Goal: Information Seeking & Learning: Learn about a topic

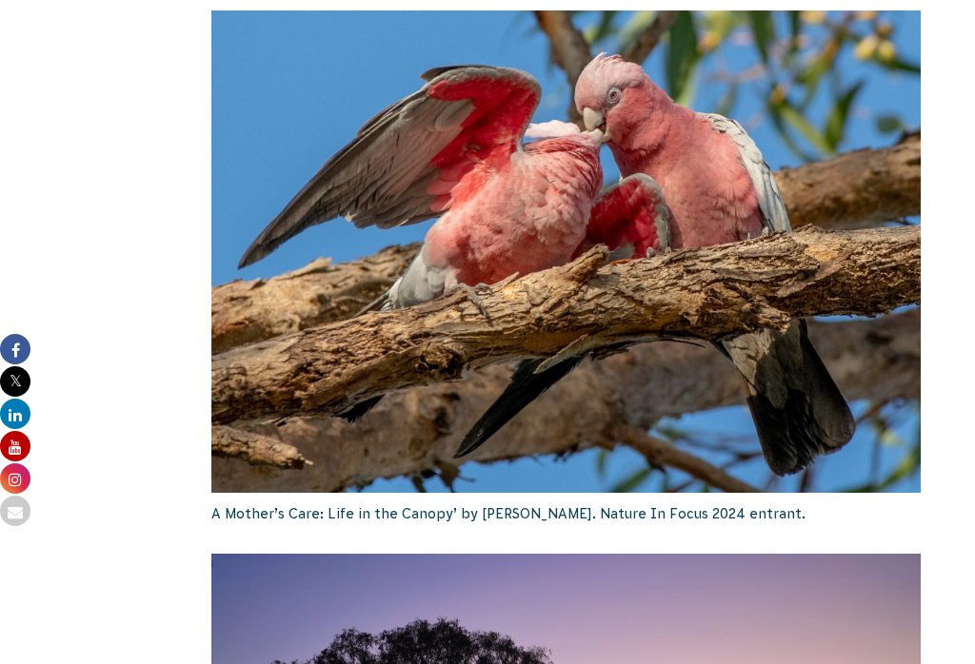
scroll to position [2756, 0]
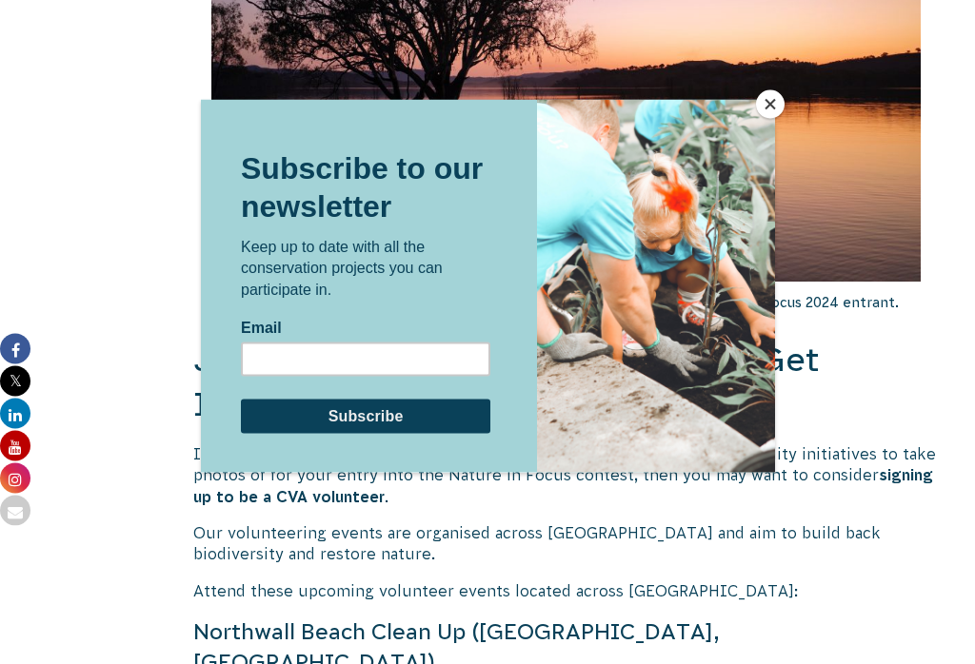
click at [777, 133] on div at bounding box center [487, 332] width 975 height 664
click at [774, 116] on button "Close" at bounding box center [770, 104] width 29 height 29
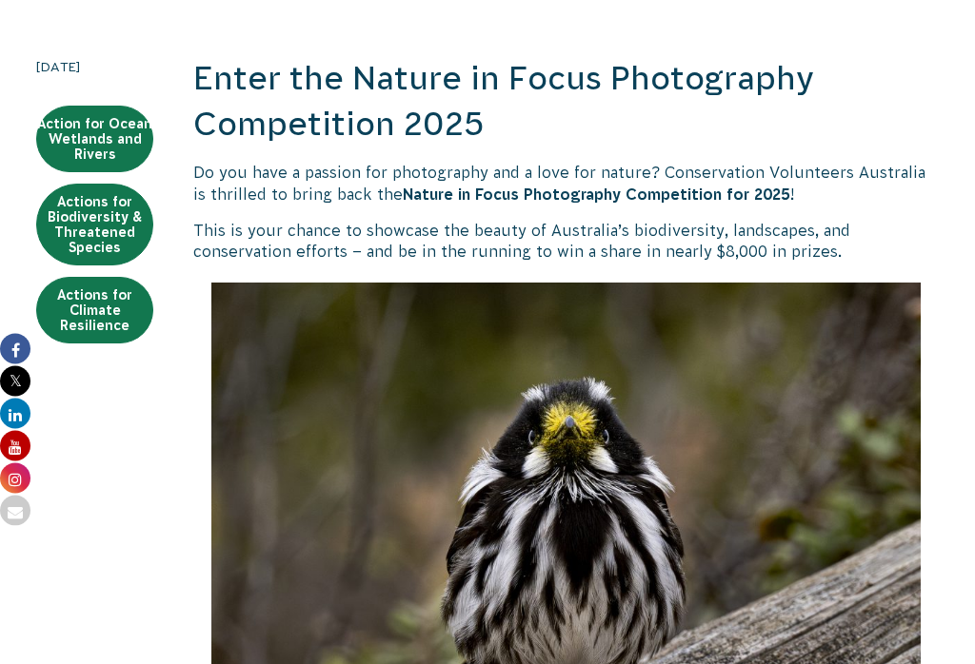
scroll to position [534, 0]
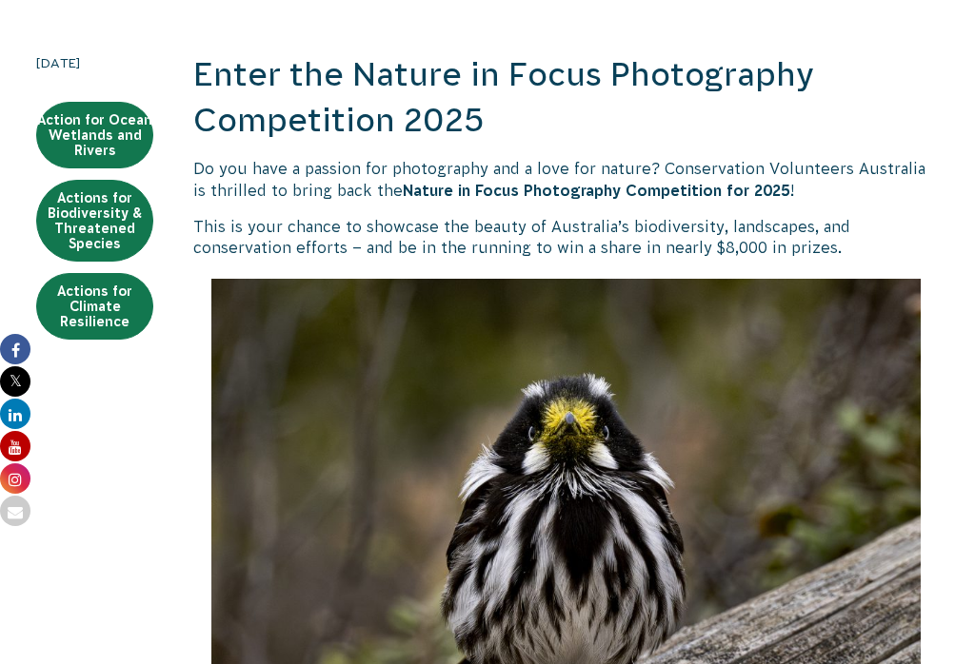
click at [774, 519] on img at bounding box center [566, 562] width 710 height 566
click at [778, 513] on img at bounding box center [566, 562] width 710 height 566
click at [94, 318] on link "Actions for Climate Resilience" at bounding box center [94, 306] width 117 height 67
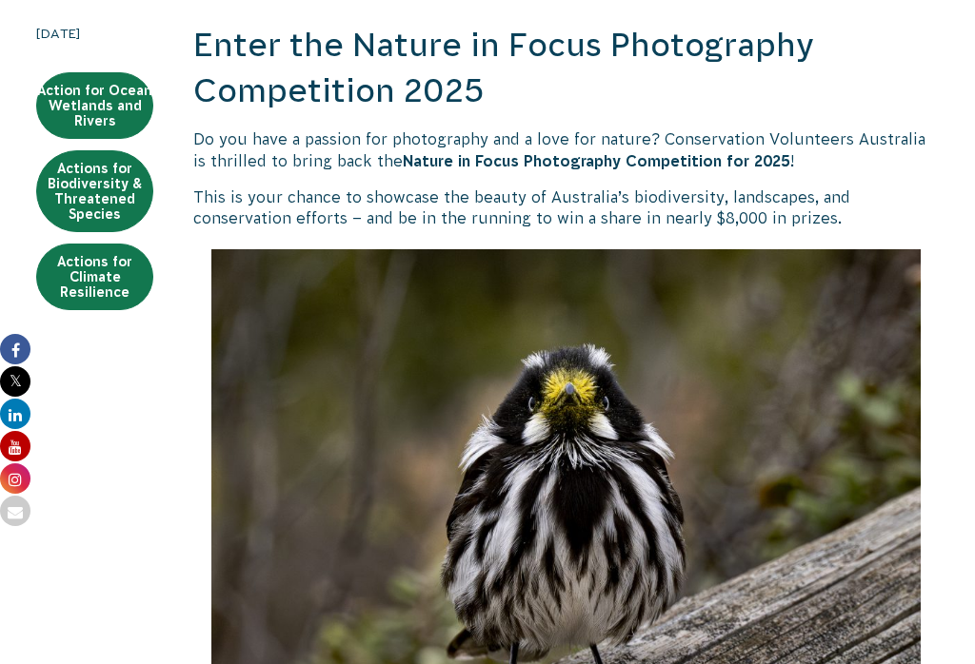
click at [87, 174] on link "Actions for Biodiversity & Threatened Species" at bounding box center [94, 191] width 117 height 82
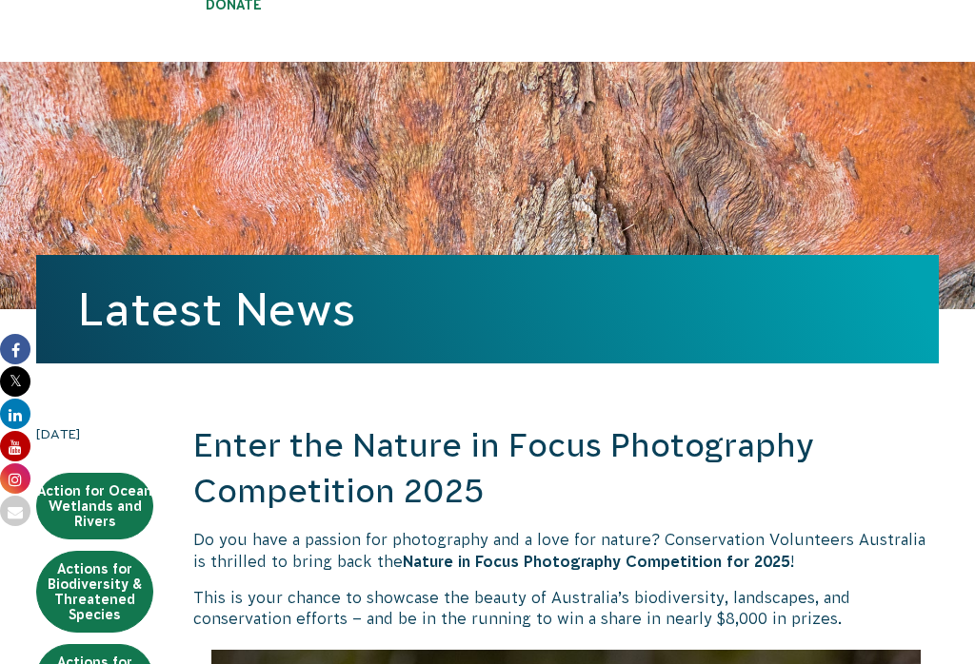
scroll to position [0, 0]
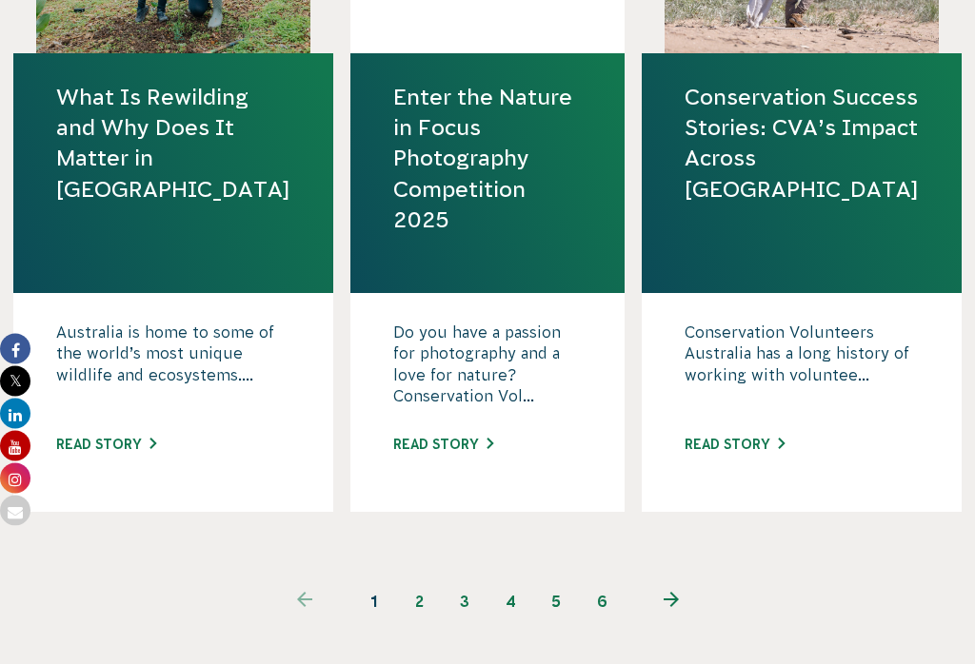
scroll to position [2293, 0]
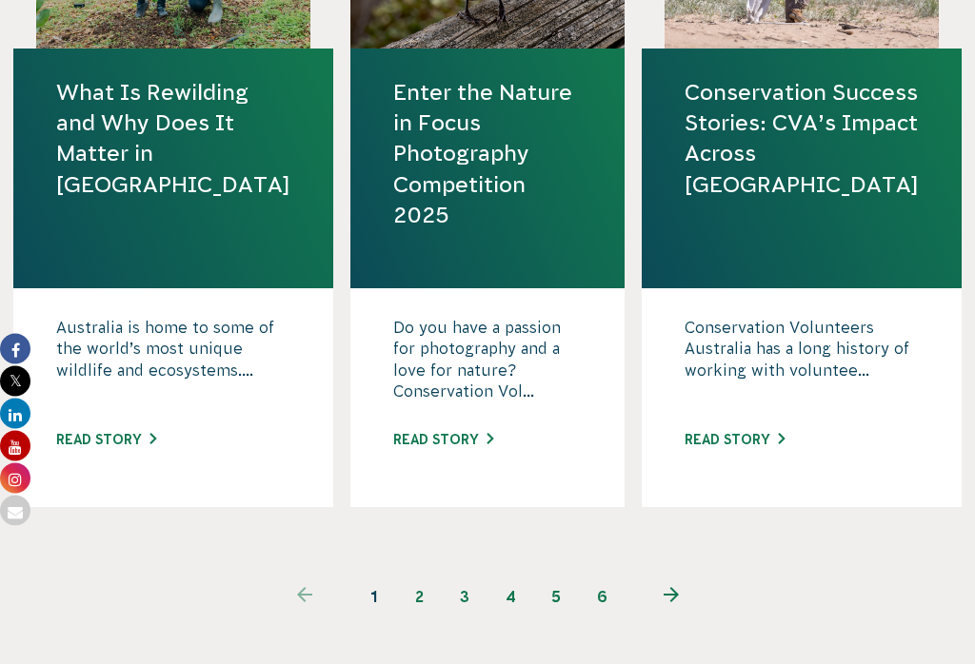
click at [675, 605] on link "next page" at bounding box center [670, 598] width 92 height 46
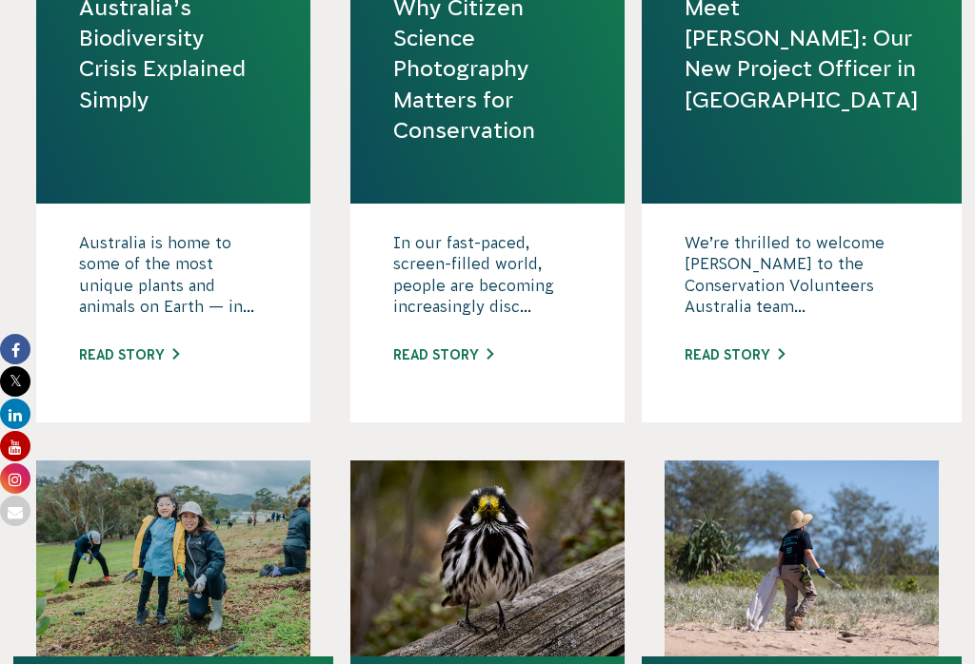
scroll to position [1583, 0]
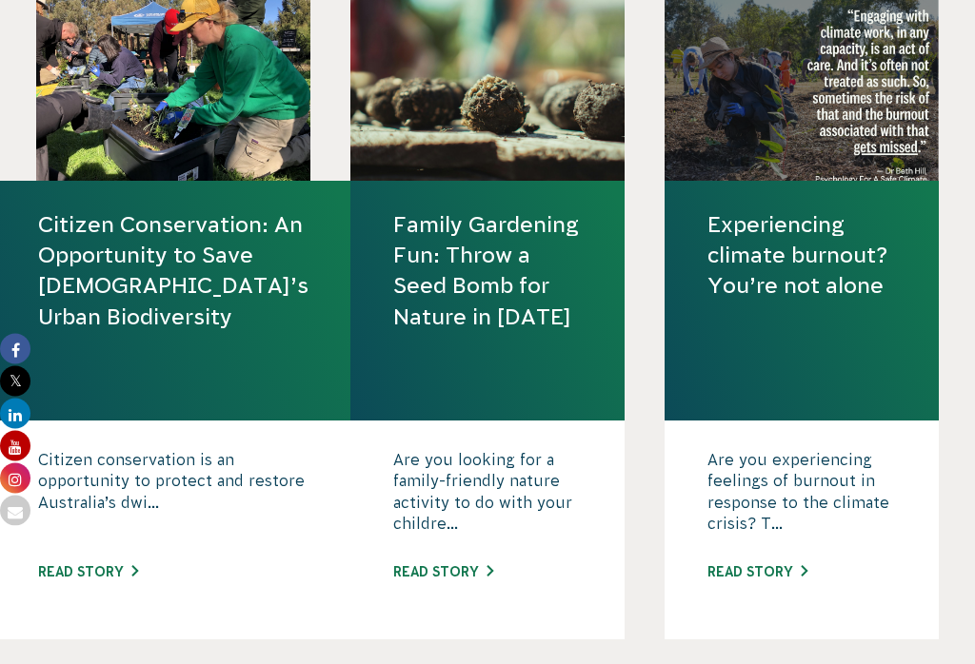
scroll to position [1411, 0]
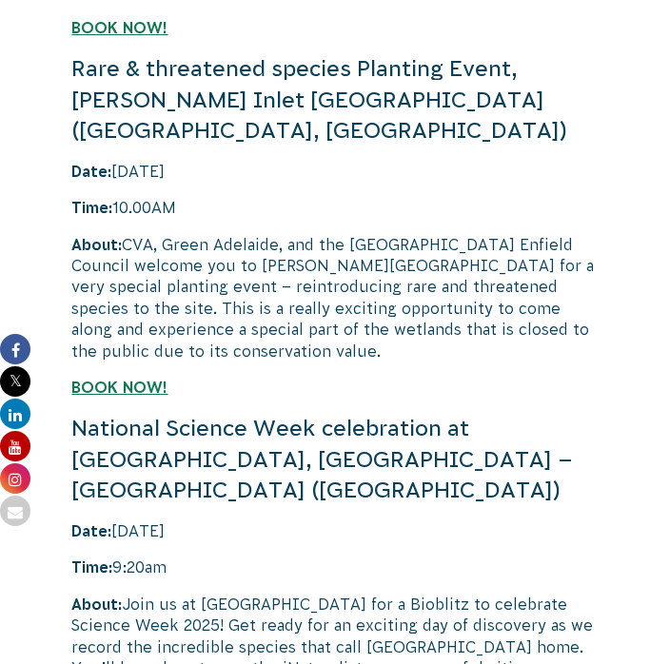
scroll to position [4241, 0]
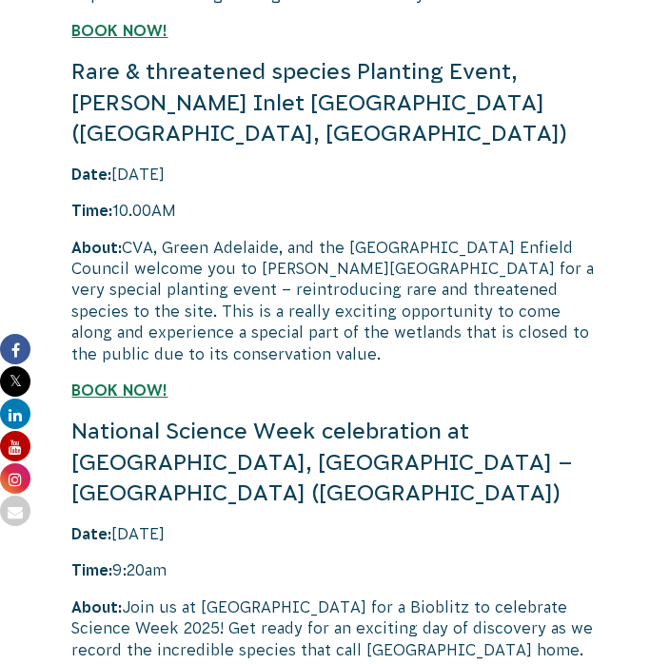
click at [120, 382] on strong "BOOK NOW!" at bounding box center [119, 390] width 96 height 17
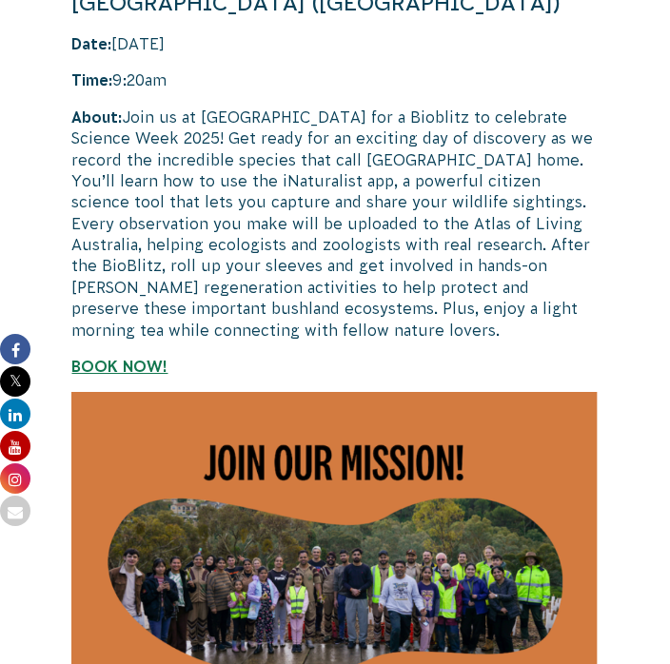
scroll to position [4737, 0]
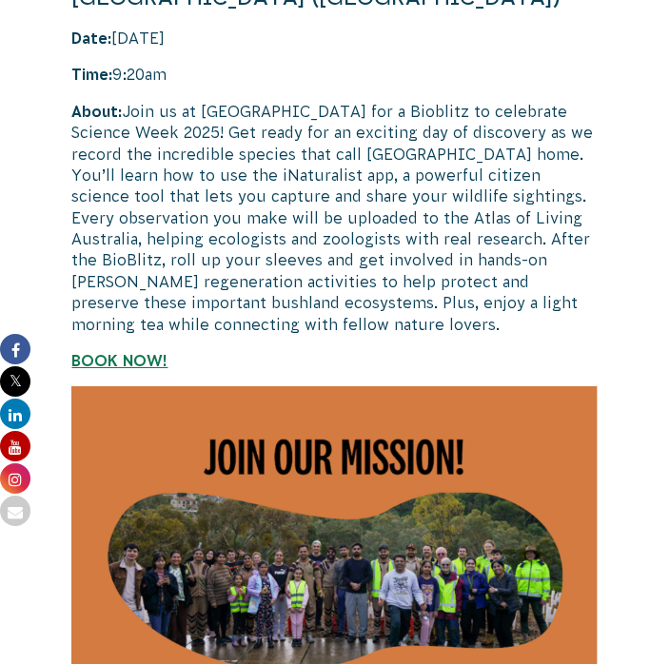
click at [486, 555] on img at bounding box center [334, 605] width 526 height 438
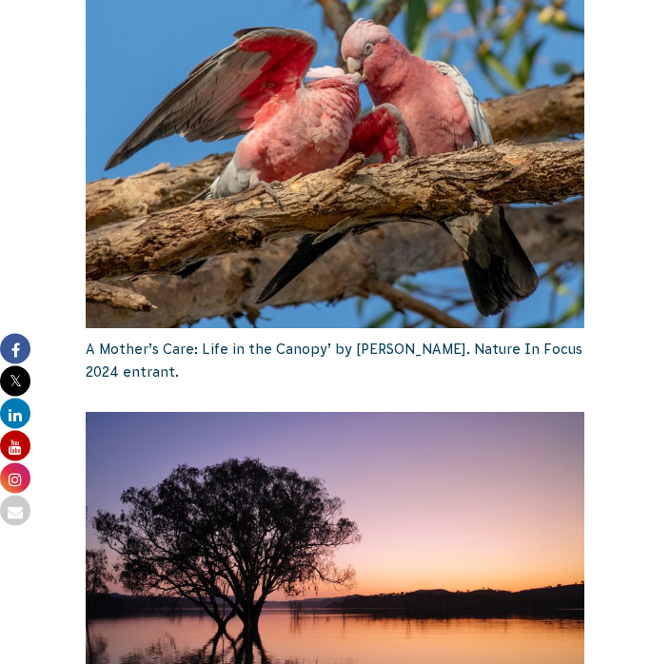
scroll to position [2549, 0]
